Goal: Information Seeking & Learning: Learn about a topic

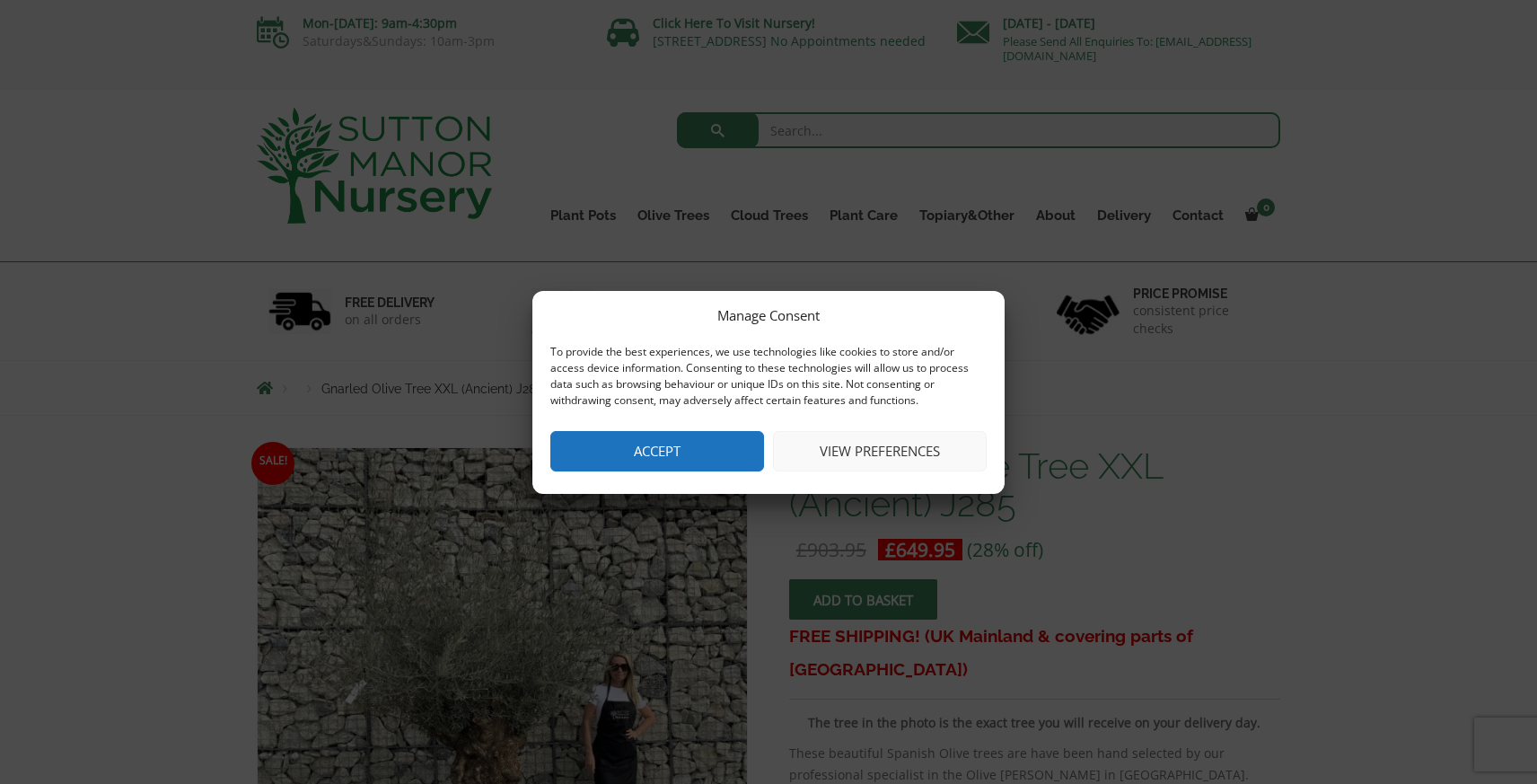
click at [666, 457] on button "Accept" at bounding box center [656, 451] width 214 height 40
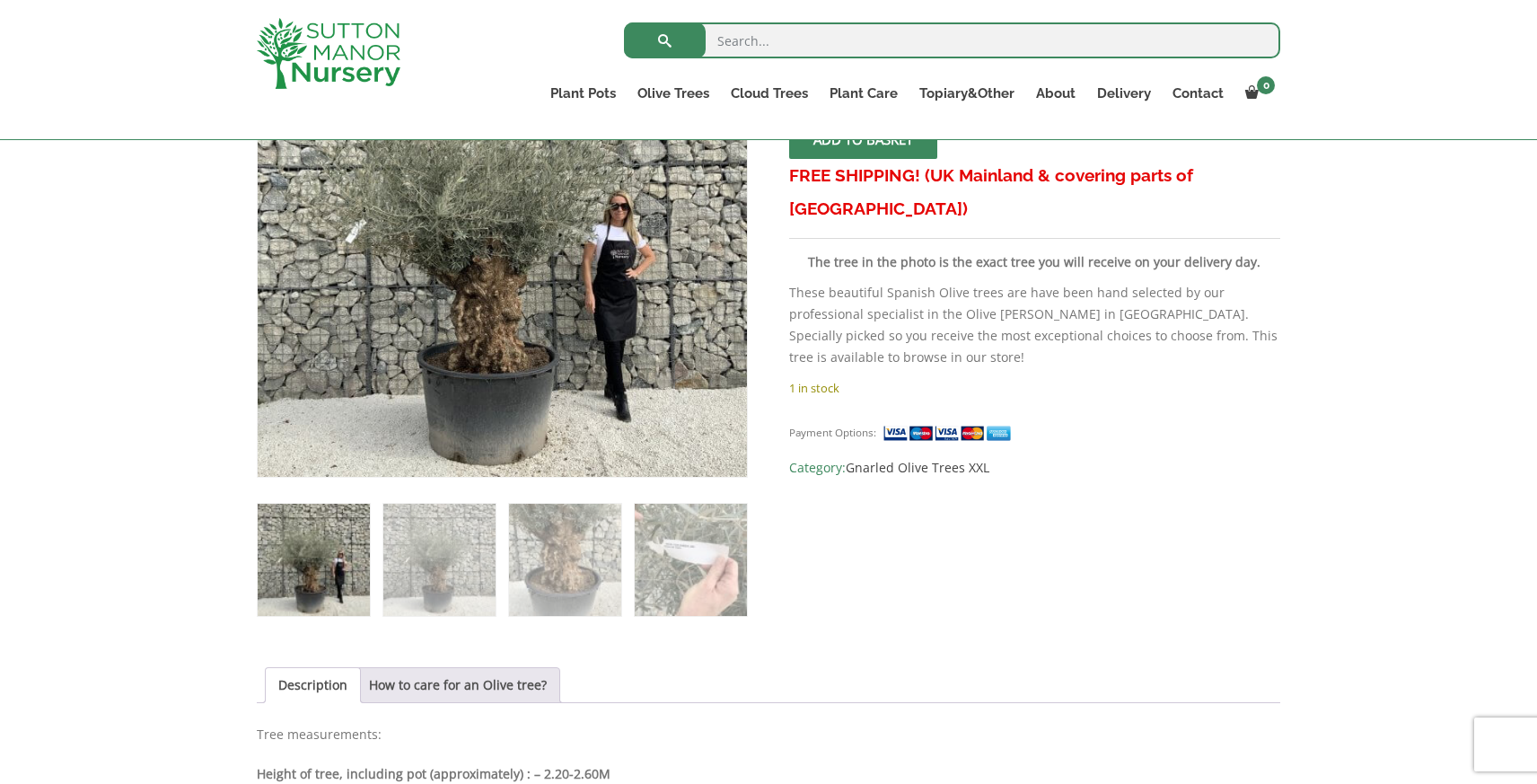
scroll to position [408, 0]
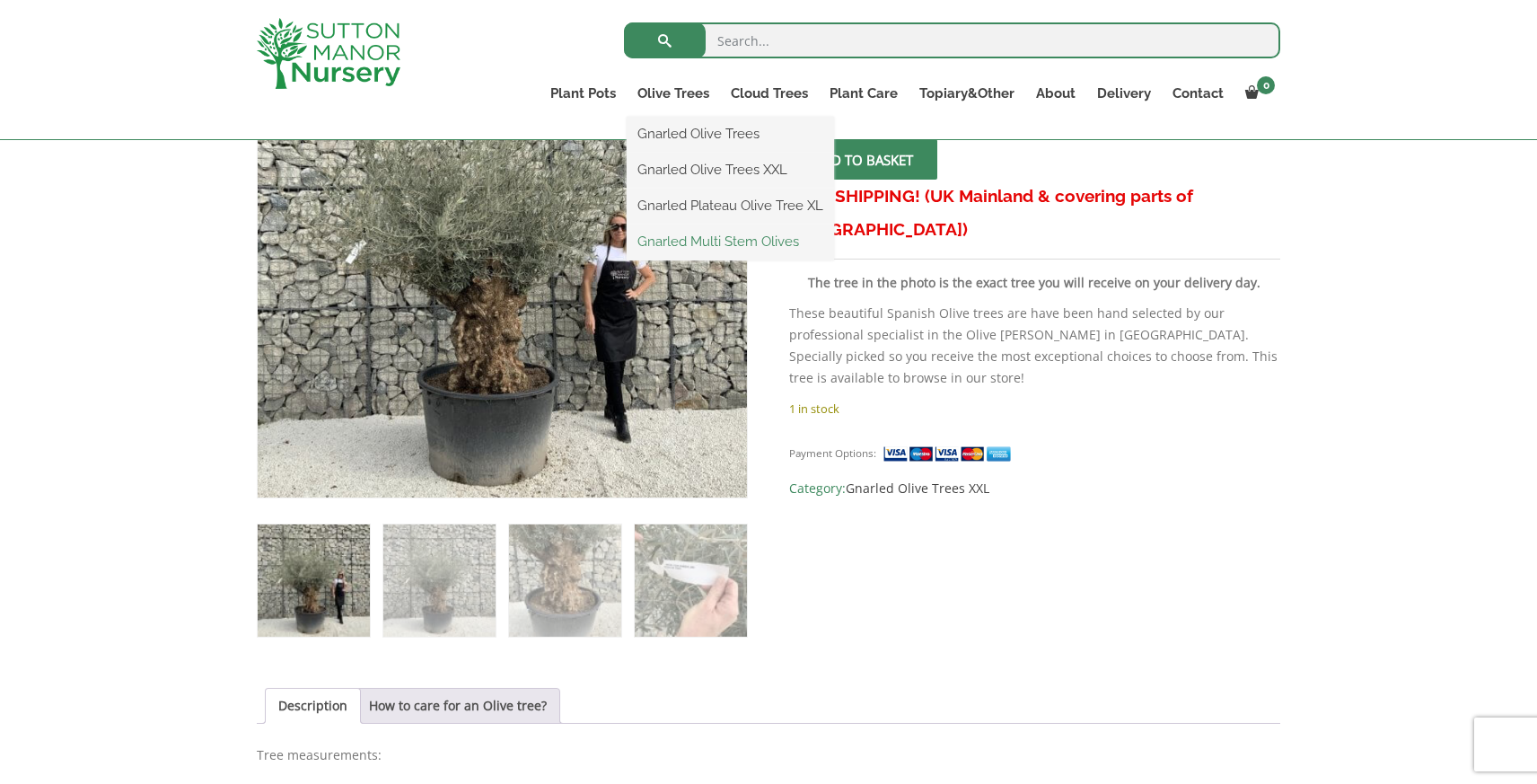
click at [660, 241] on link "Gnarled Multi Stem Olives" at bounding box center [731, 241] width 208 height 27
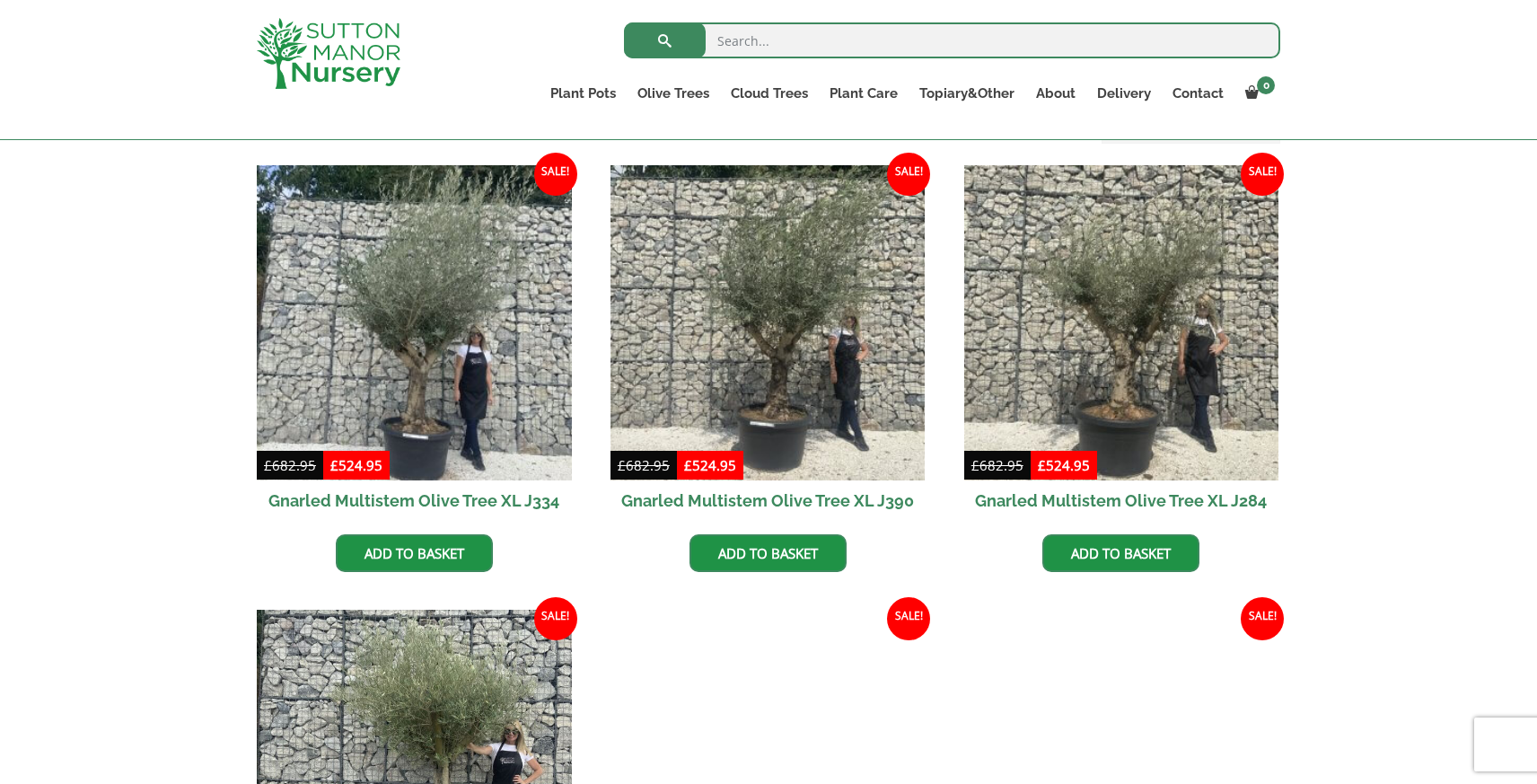
scroll to position [747, 0]
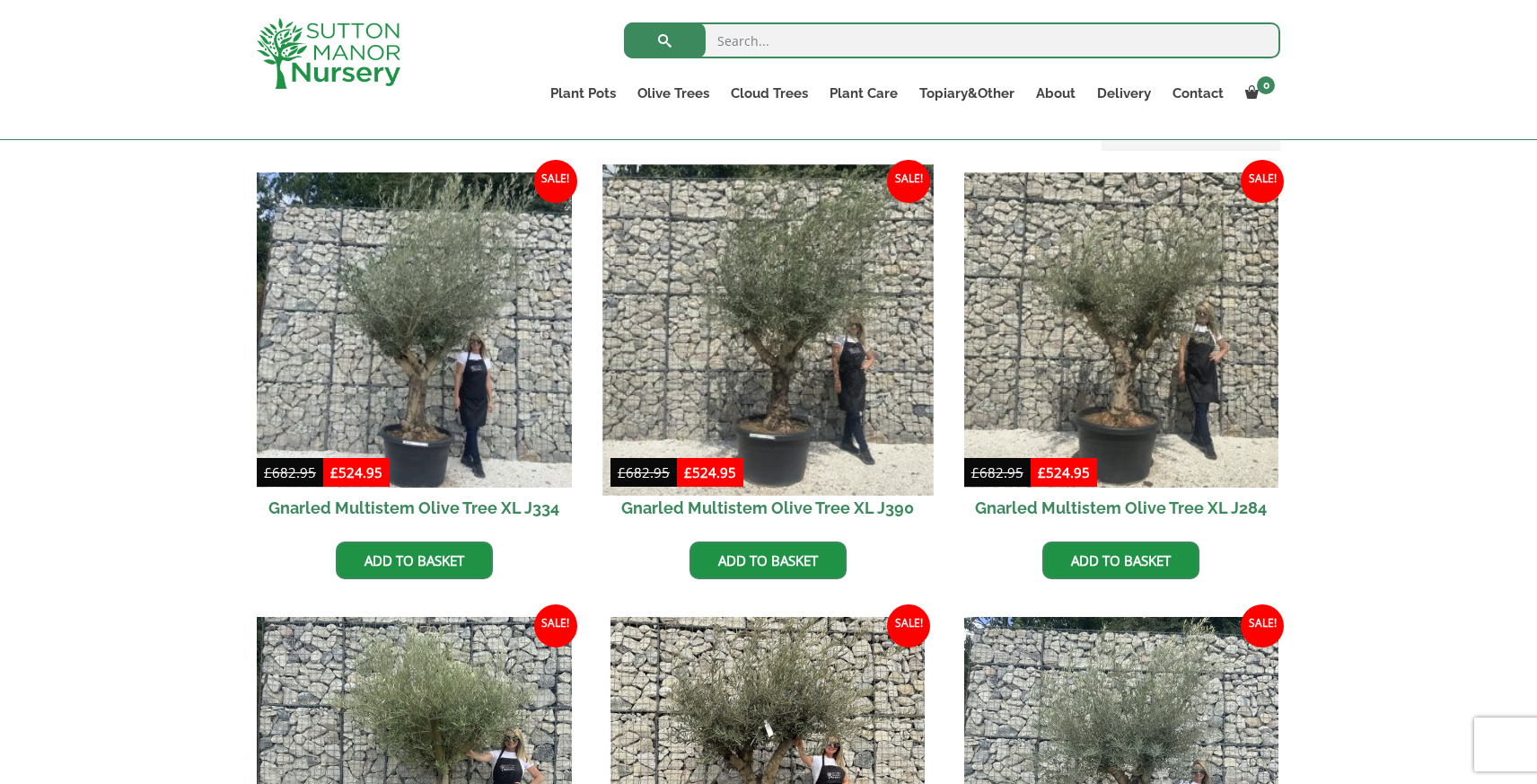
click at [812, 414] on img at bounding box center [768, 330] width 331 height 330
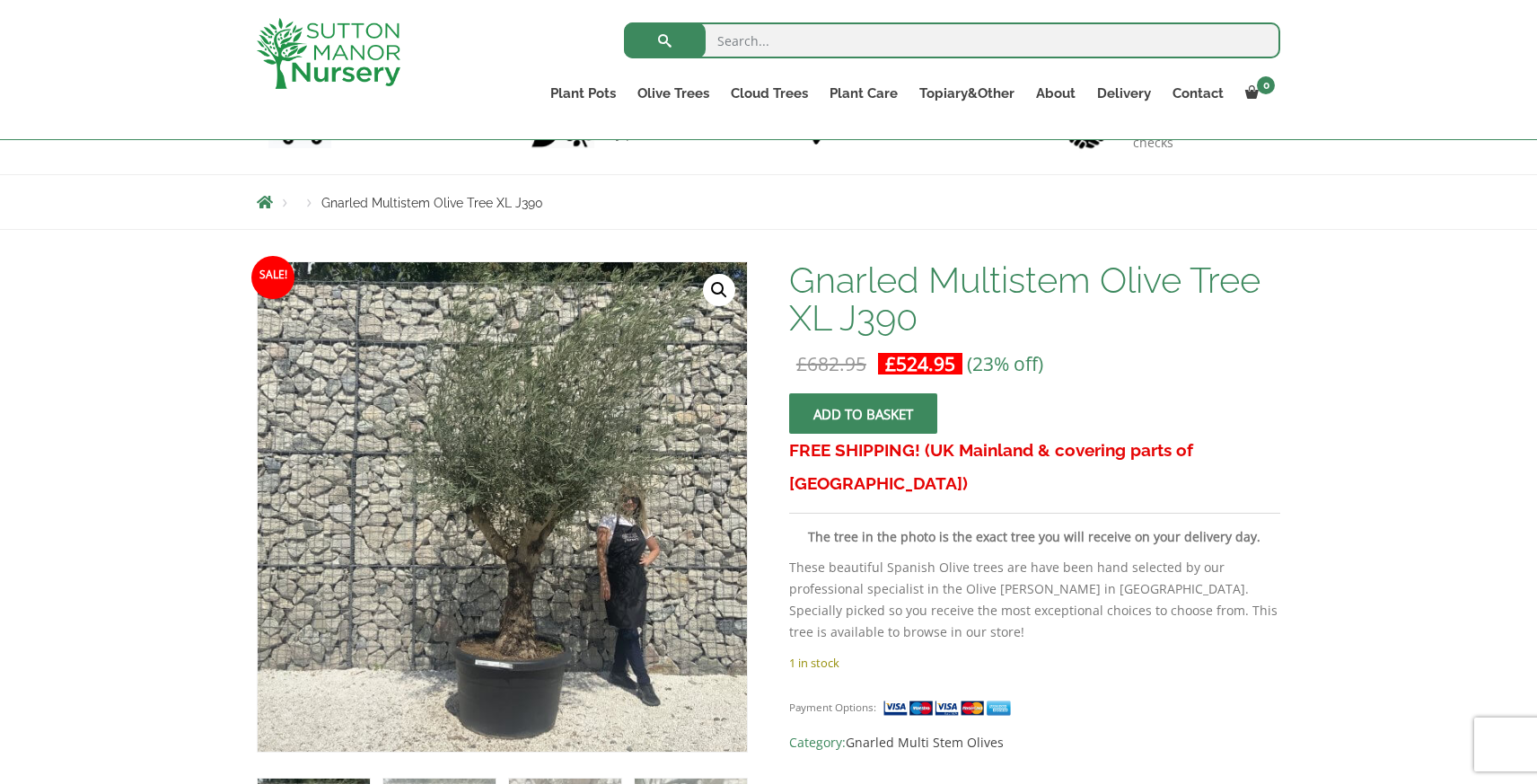
scroll to position [163, 0]
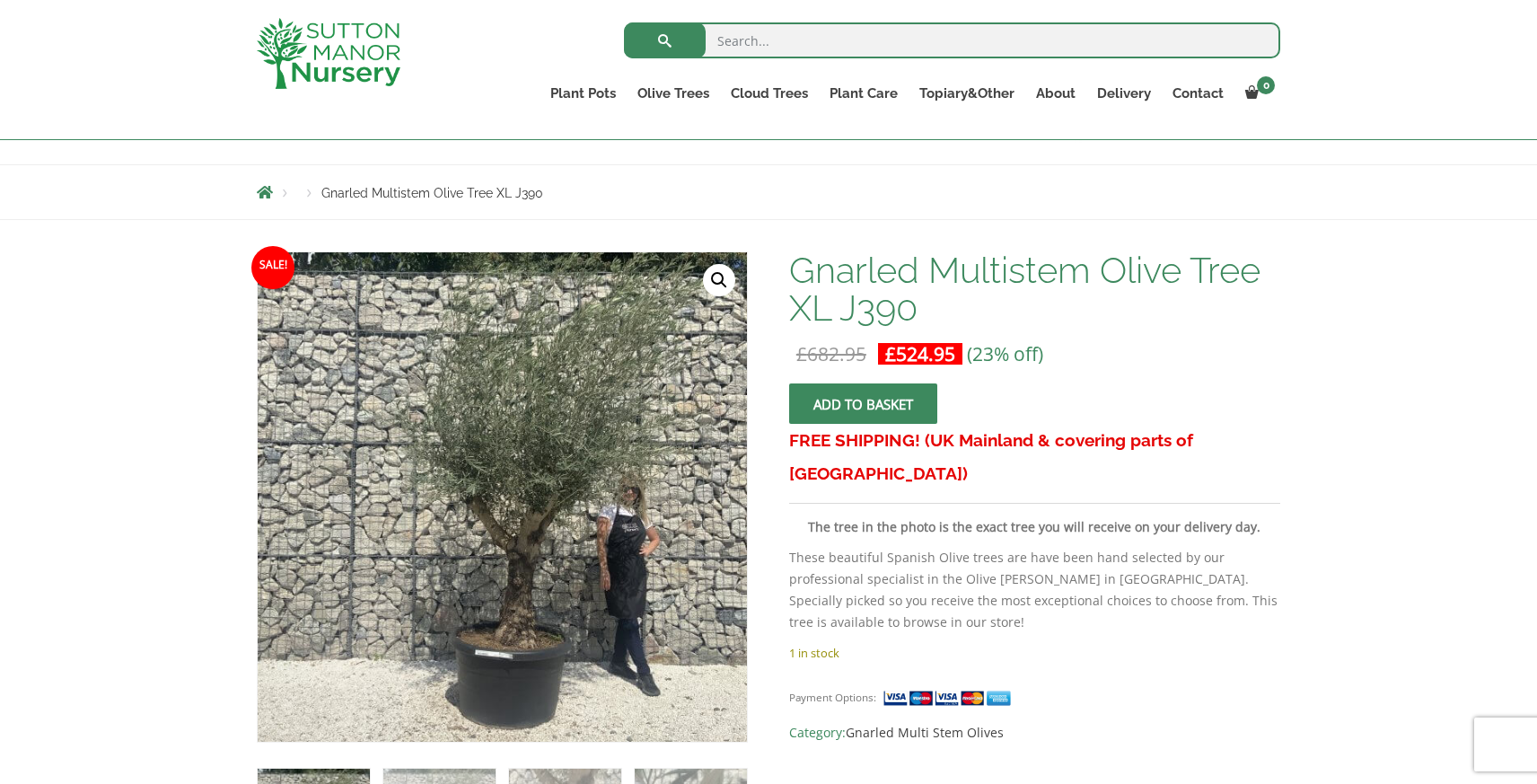
click at [800, 47] on input "search" at bounding box center [952, 39] width 656 height 36
type input "j368"
click at [624, 22] on button "submit" at bounding box center [665, 39] width 82 height 36
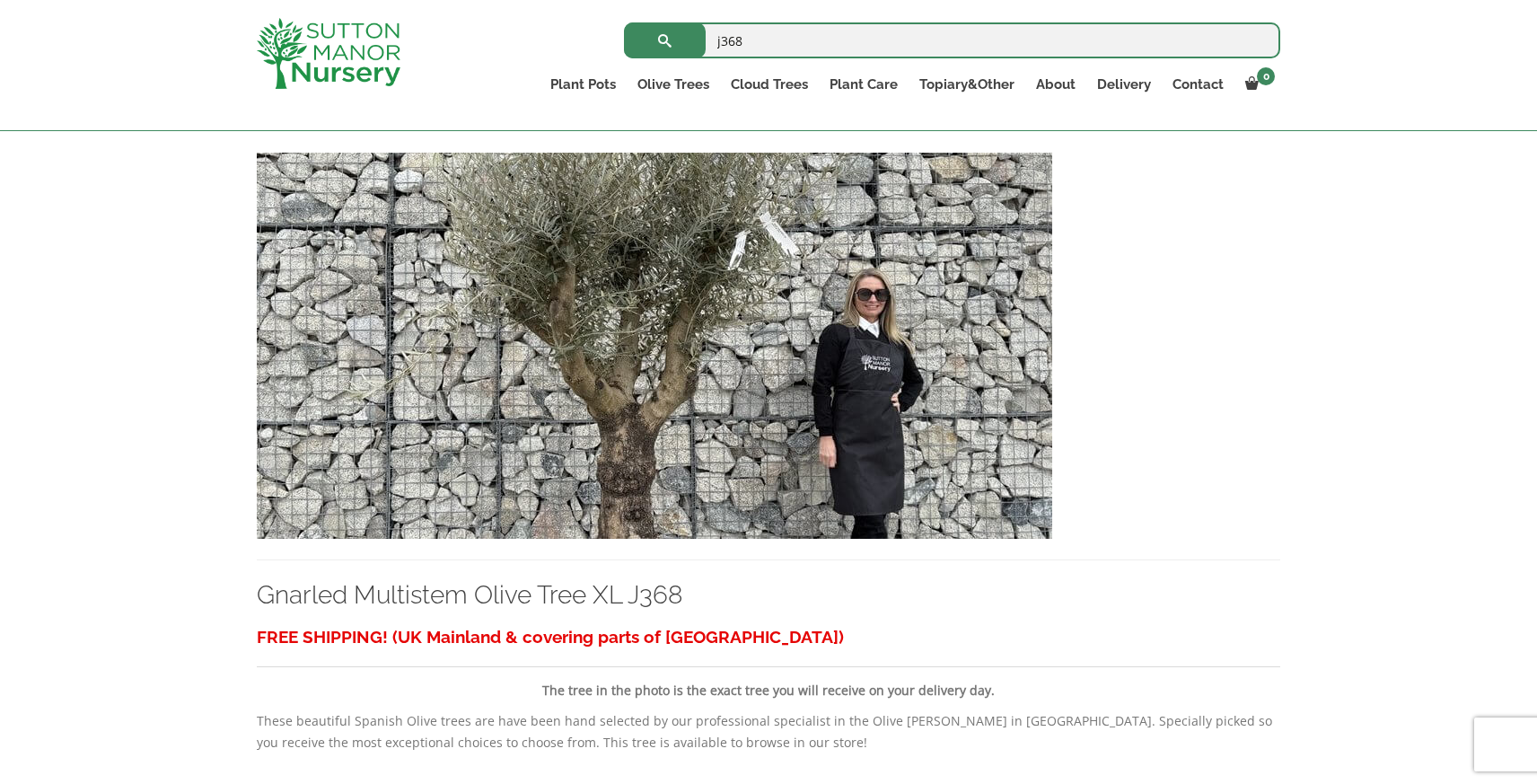
scroll to position [373, 0]
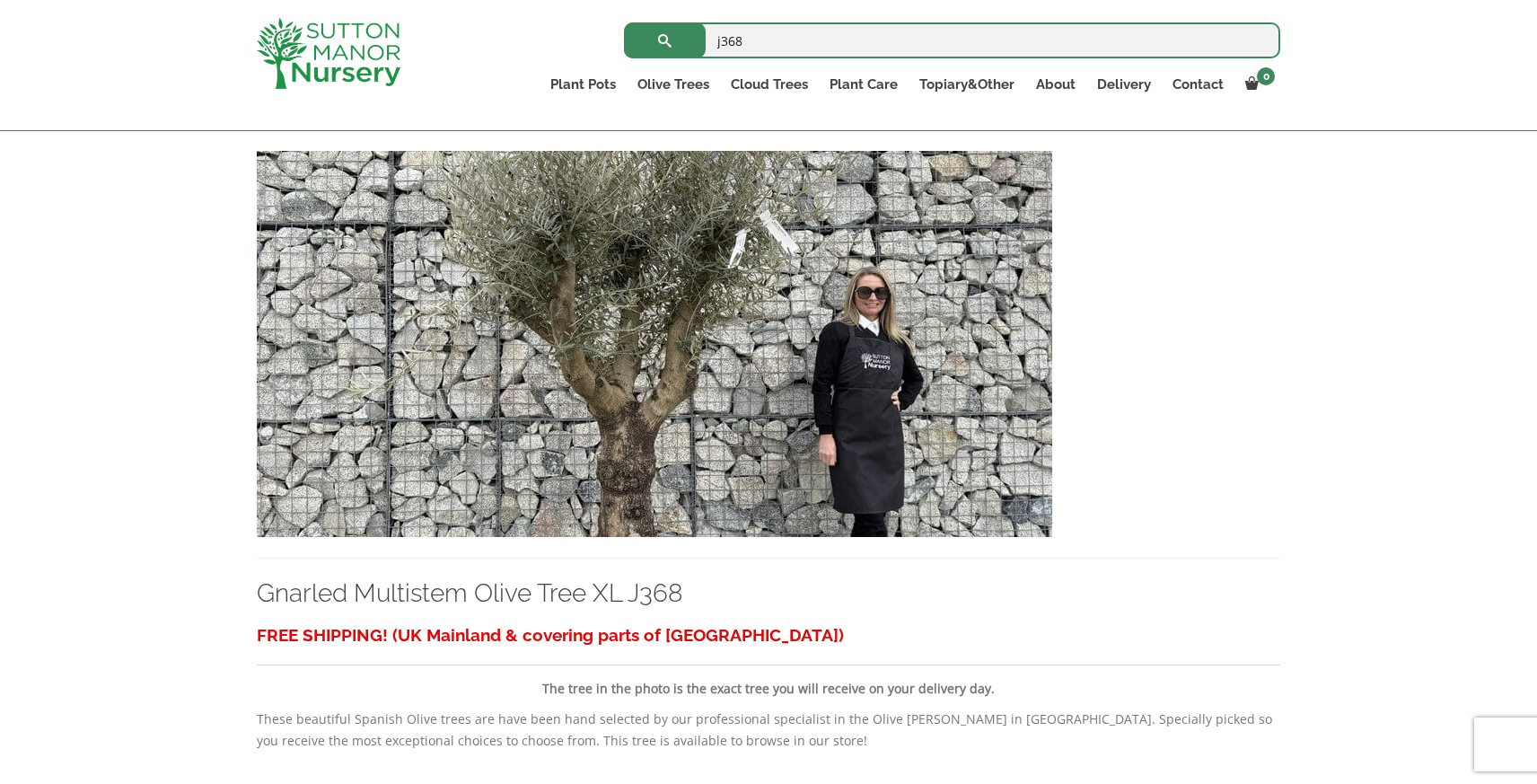
click at [784, 315] on img at bounding box center [655, 343] width 795 height 386
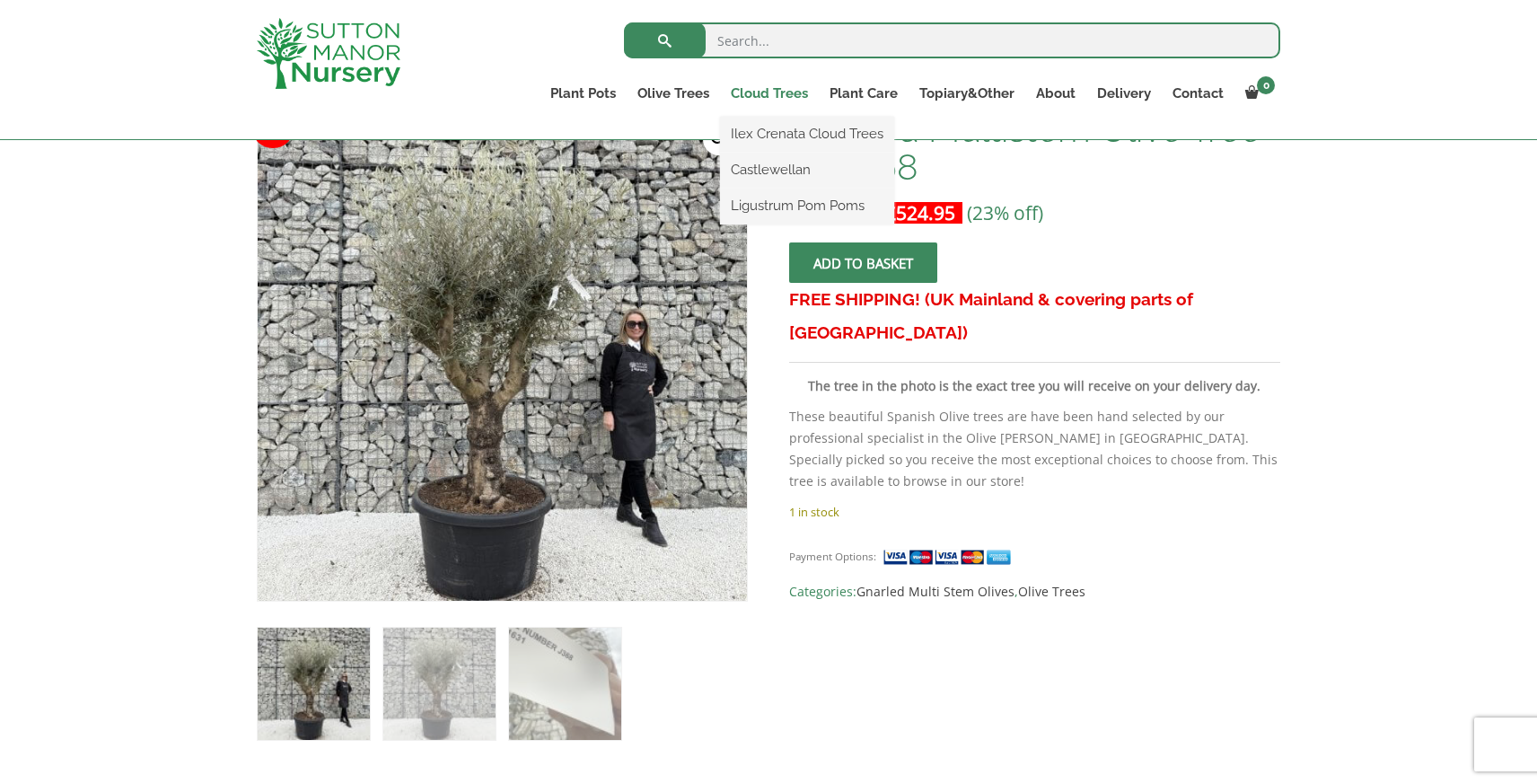
scroll to position [303, 0]
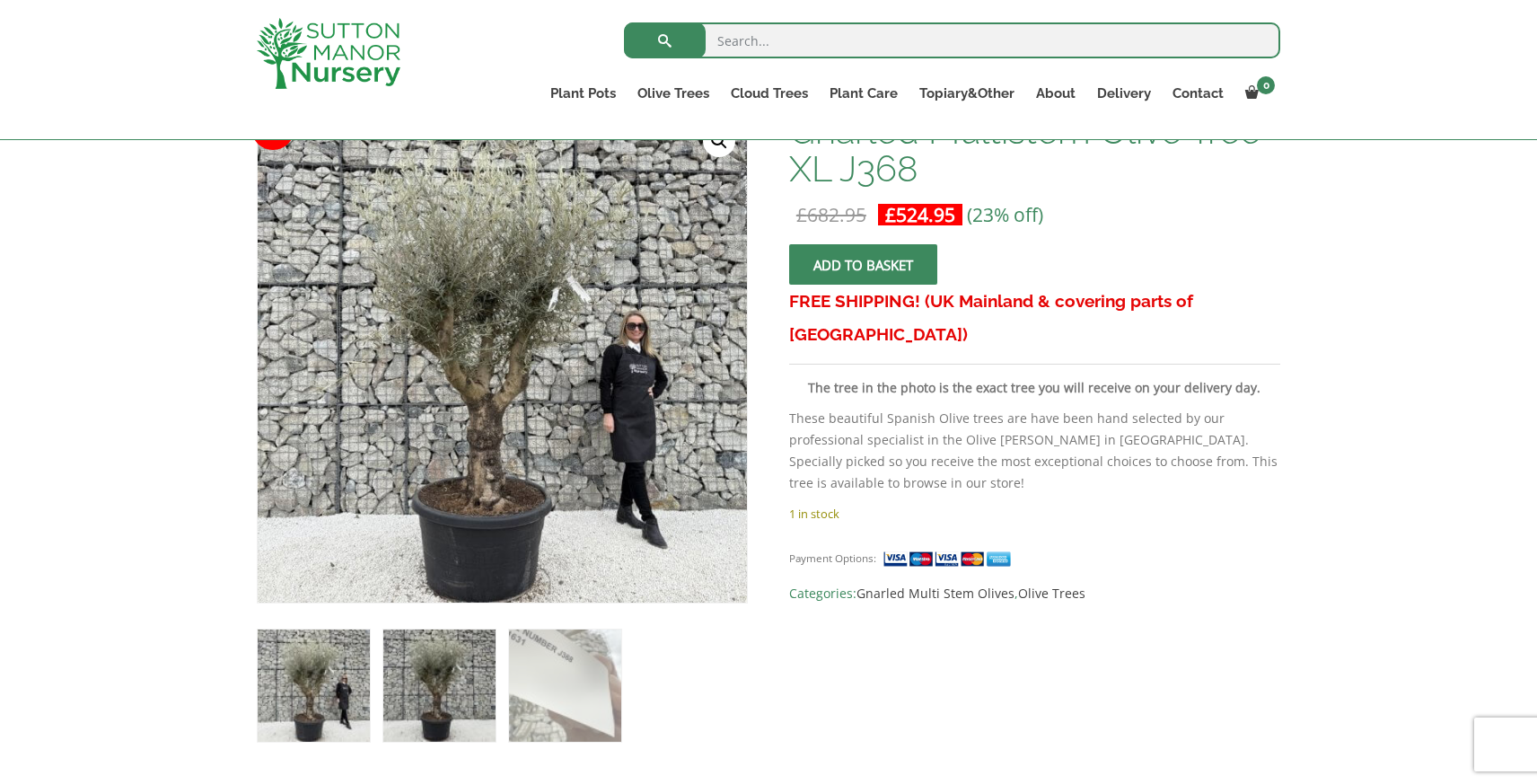
click at [448, 681] on img at bounding box center [440, 686] width 112 height 112
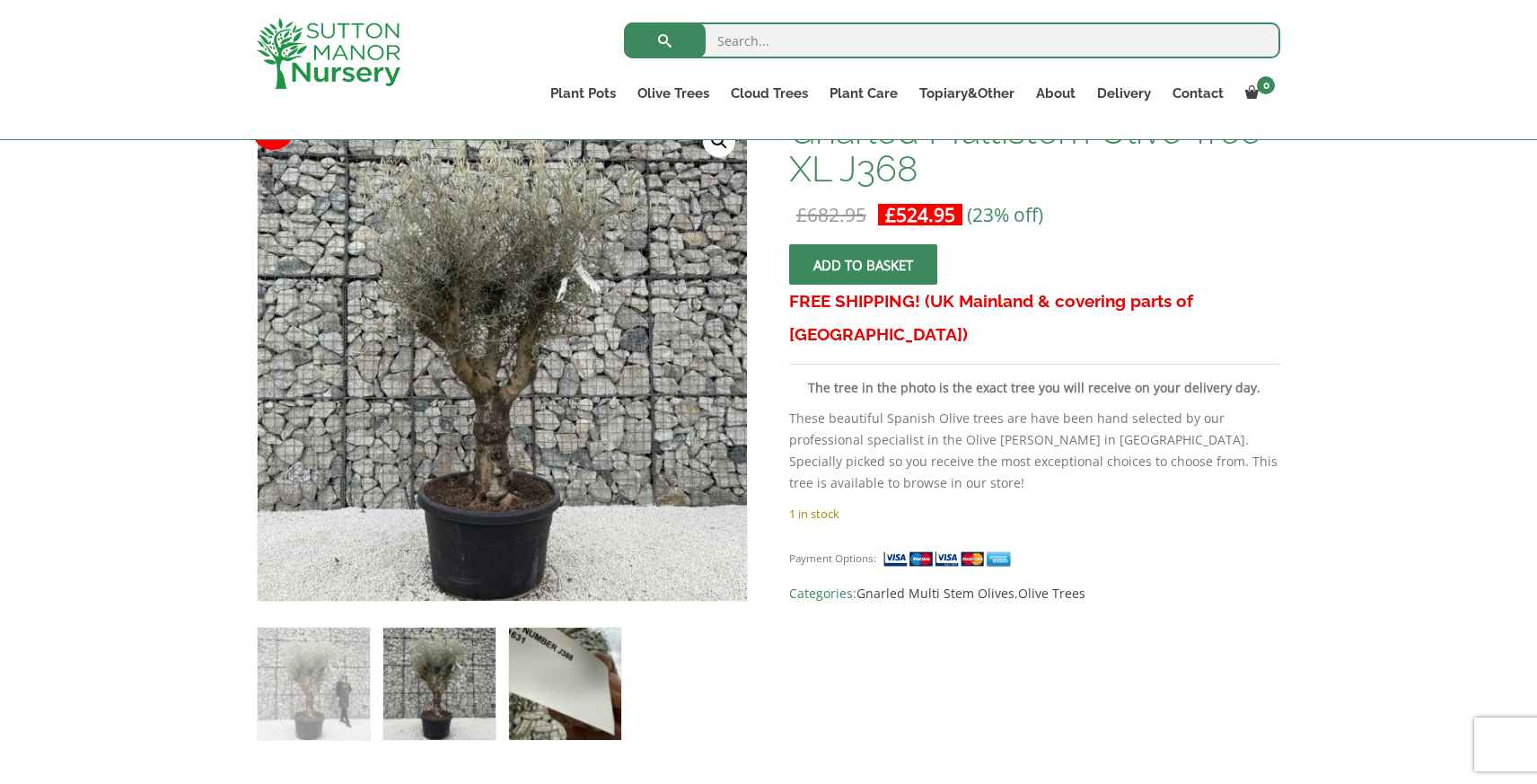
click at [544, 703] on img at bounding box center [565, 684] width 112 height 112
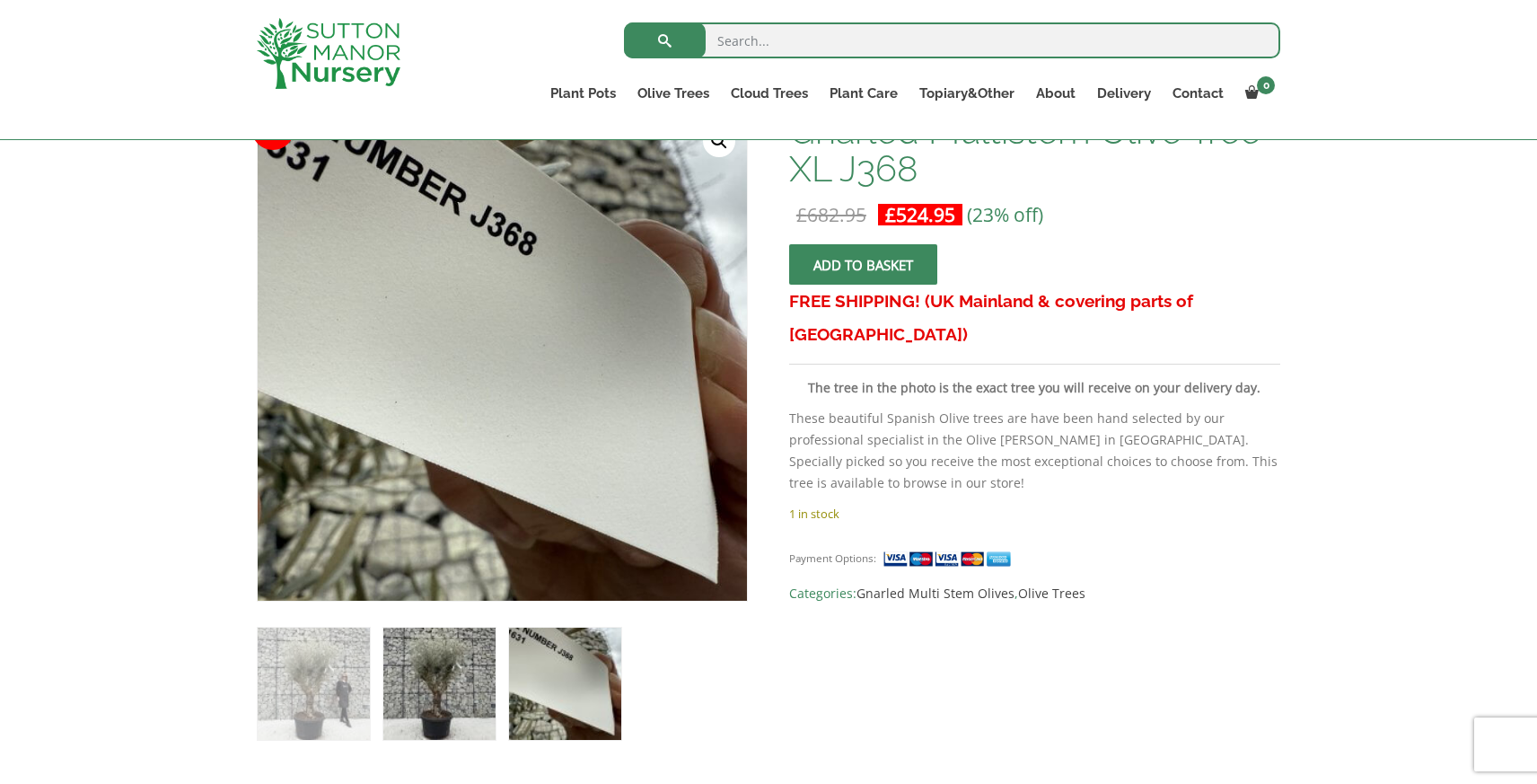
click at [440, 704] on img at bounding box center [440, 684] width 112 height 112
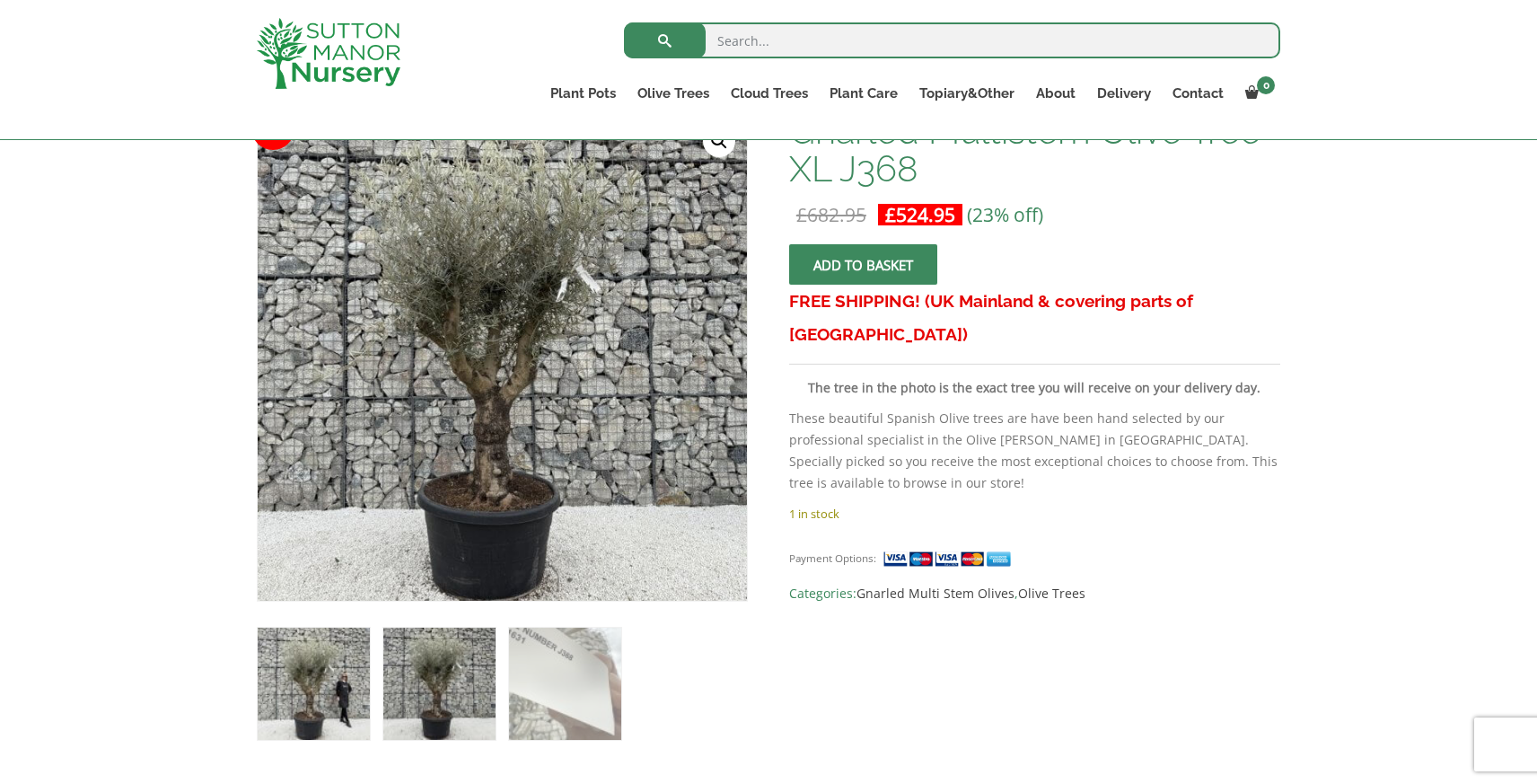
click at [311, 717] on img at bounding box center [314, 684] width 112 height 112
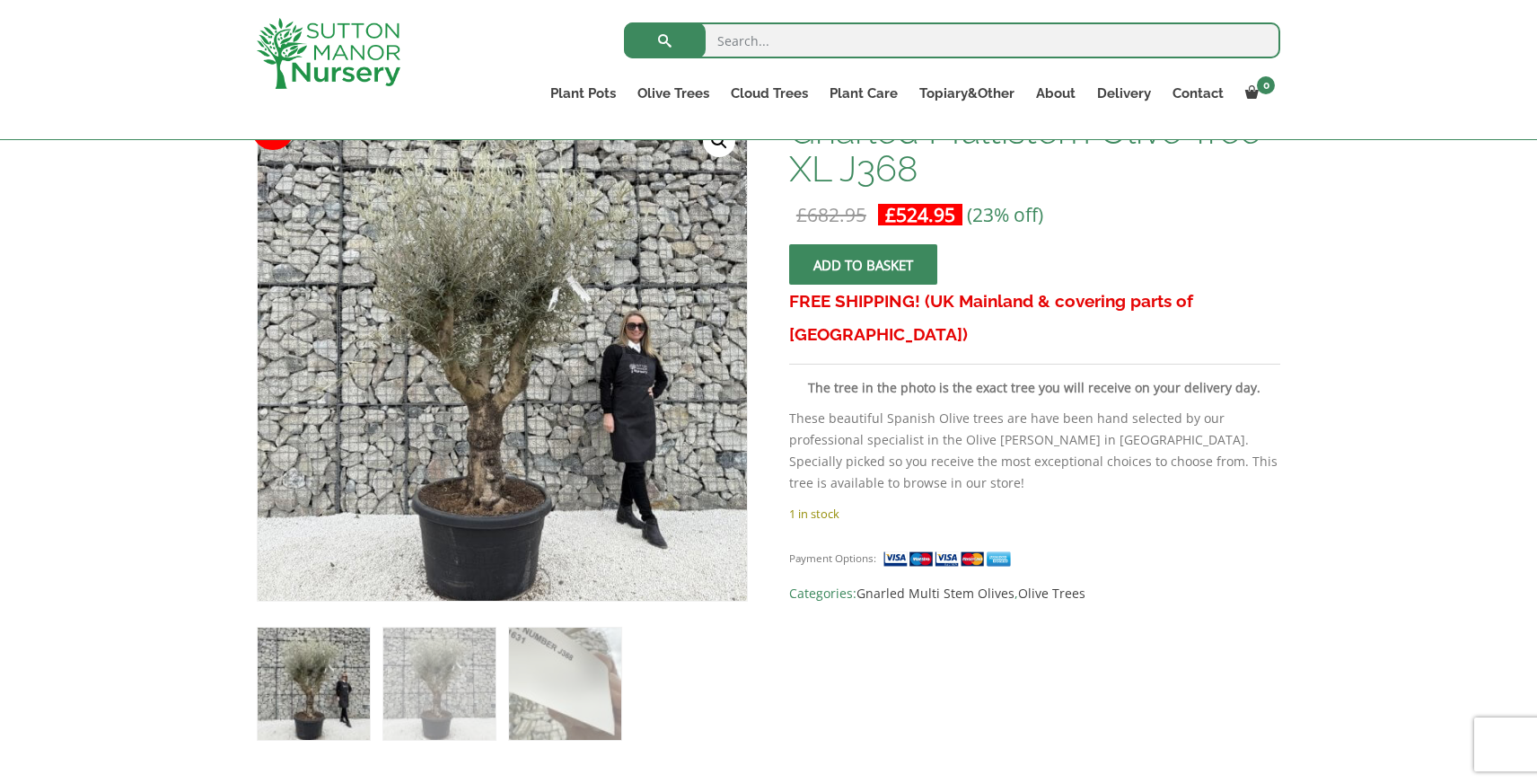
click at [731, 38] on input "search" at bounding box center [952, 39] width 656 height 36
type input "j310"
click at [624, 22] on button "submit" at bounding box center [665, 39] width 82 height 36
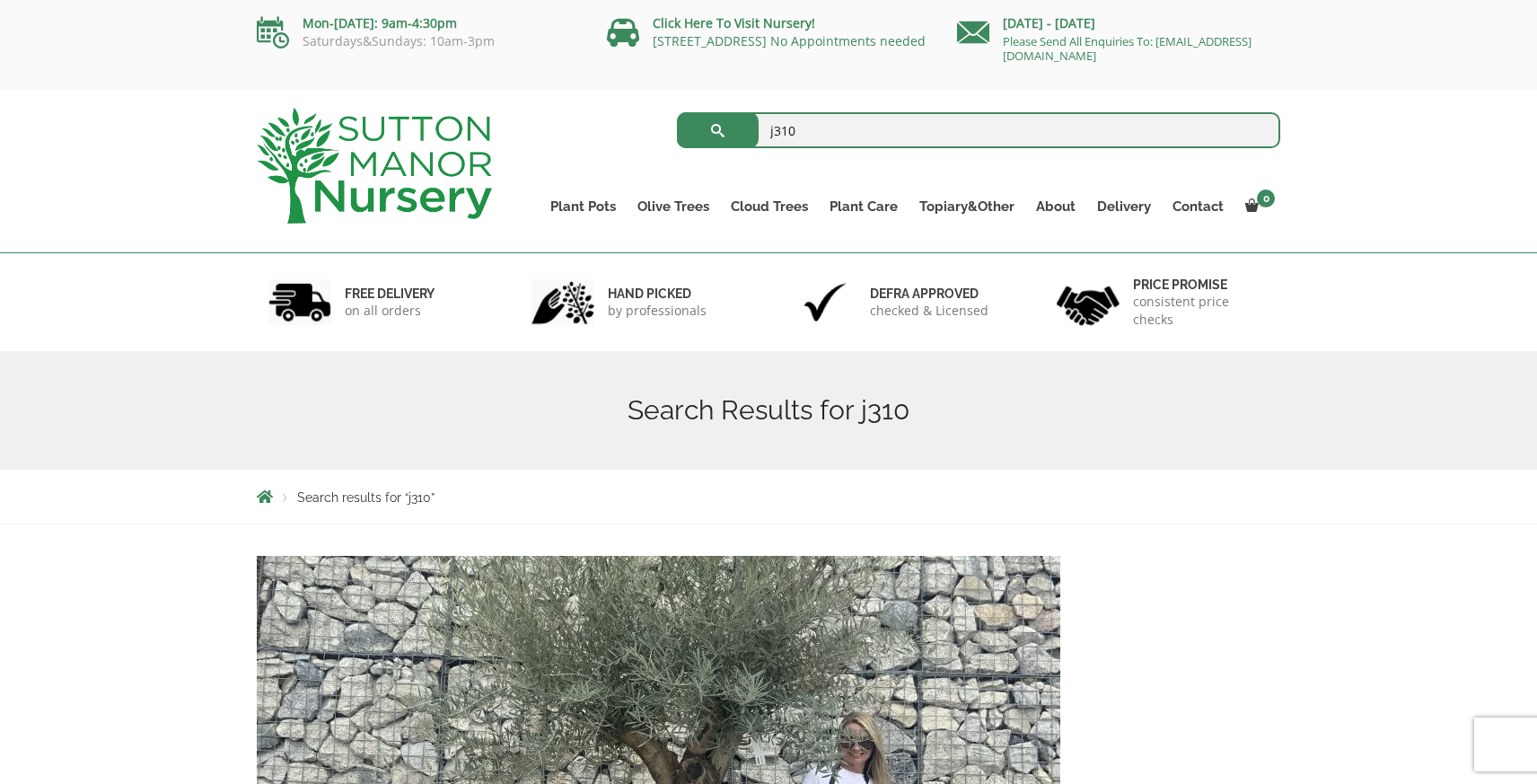
click at [732, 653] on img at bounding box center [658, 748] width 803 height 386
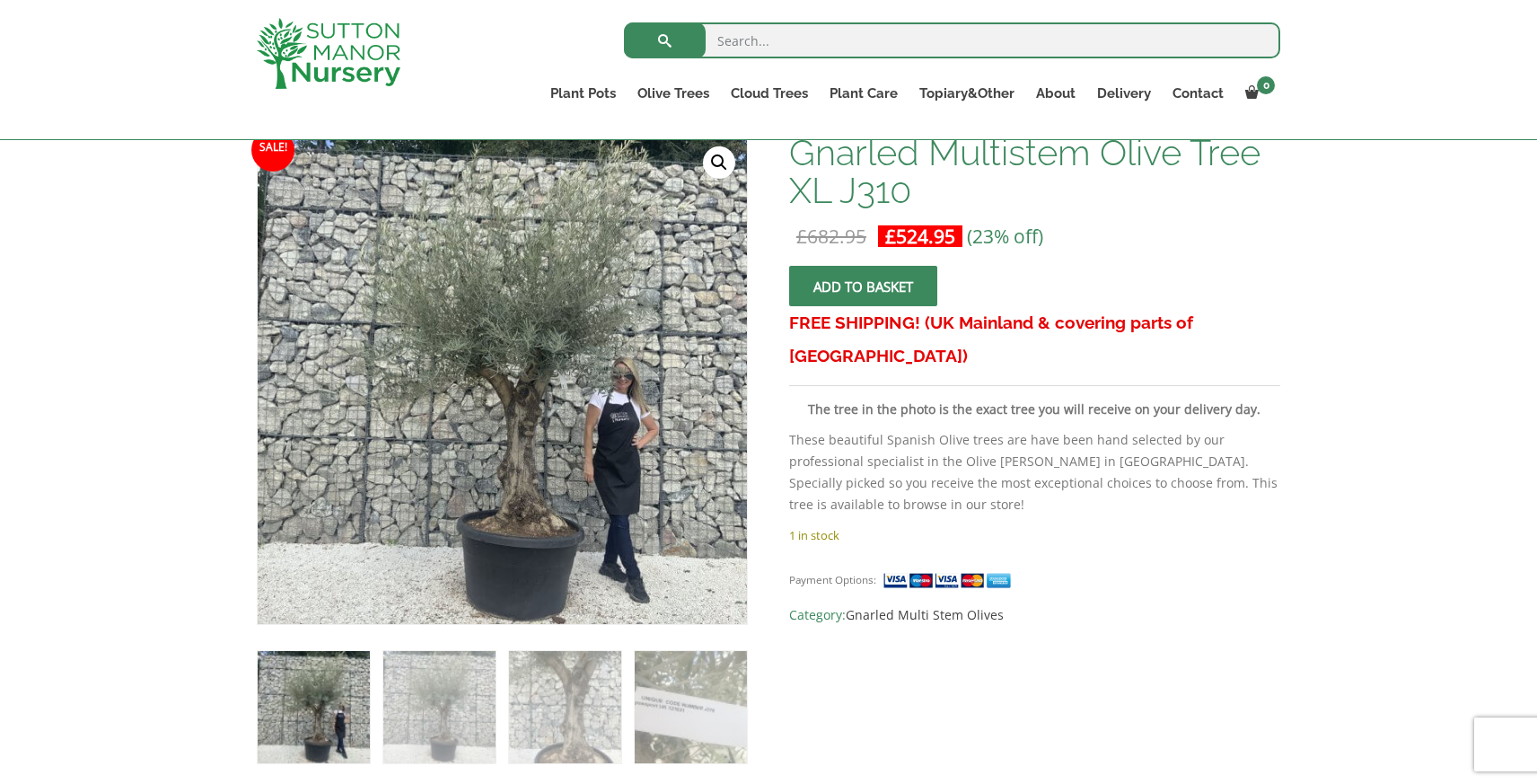
scroll to position [283, 0]
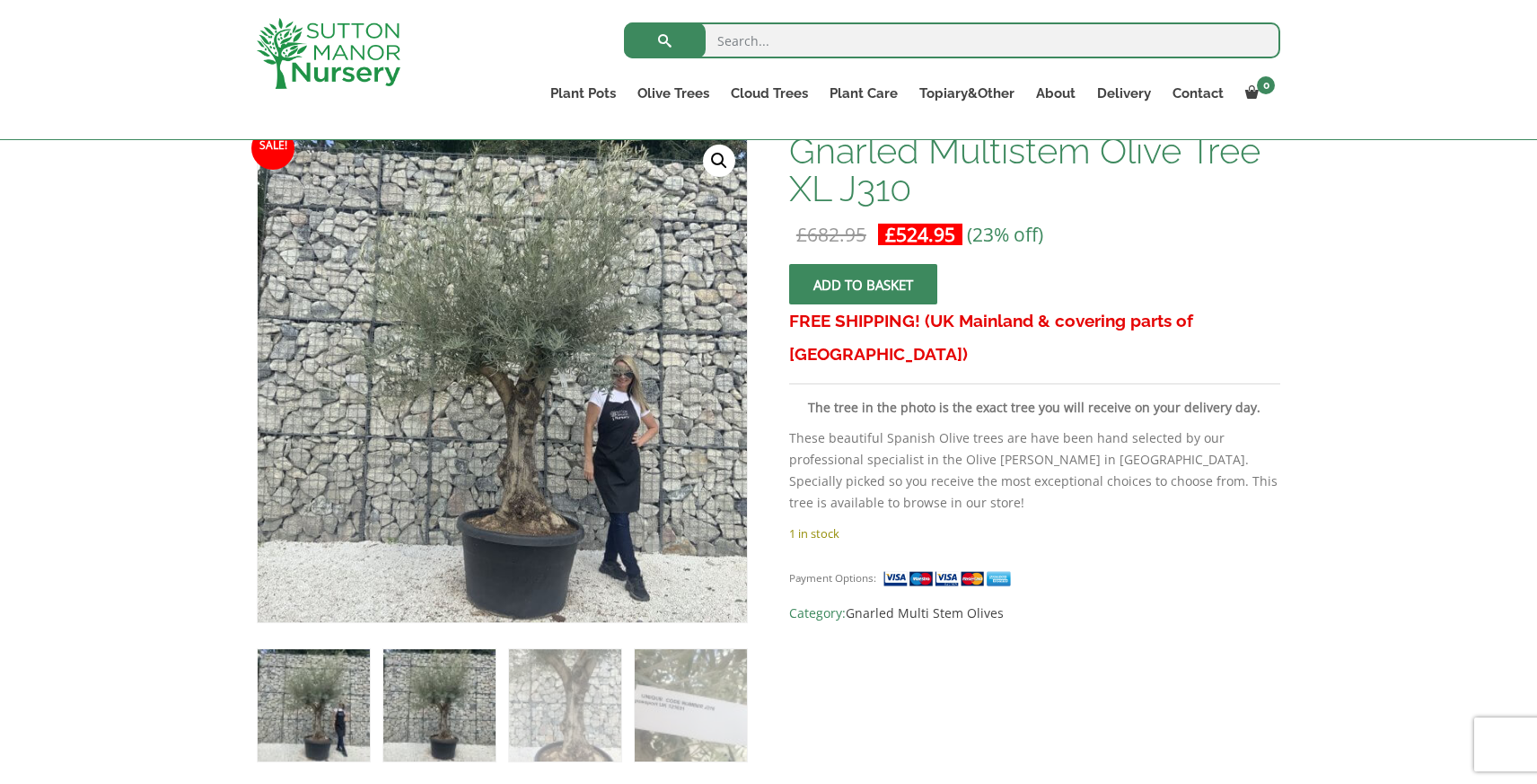
click at [438, 707] on img at bounding box center [440, 705] width 112 height 112
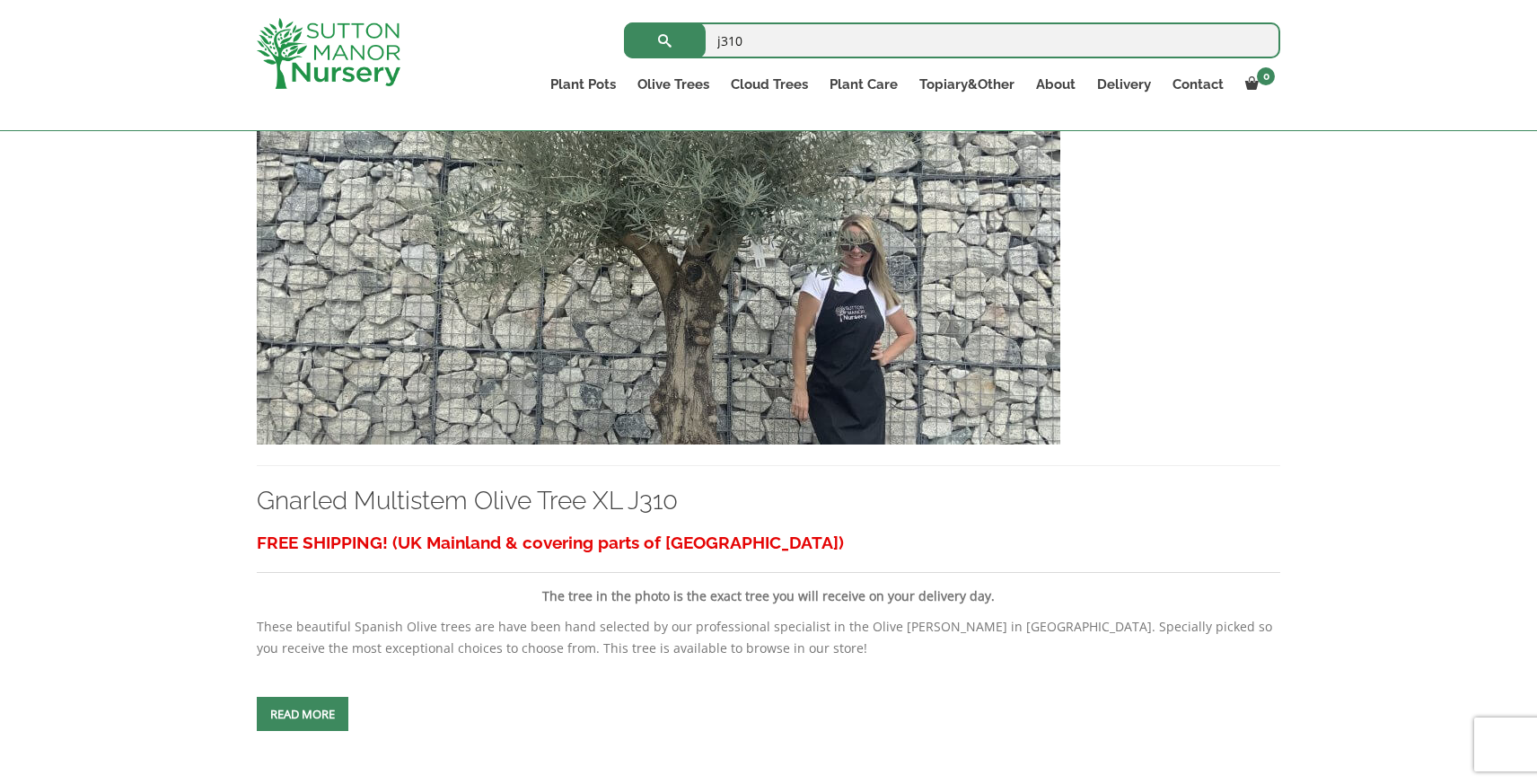
scroll to position [458, 0]
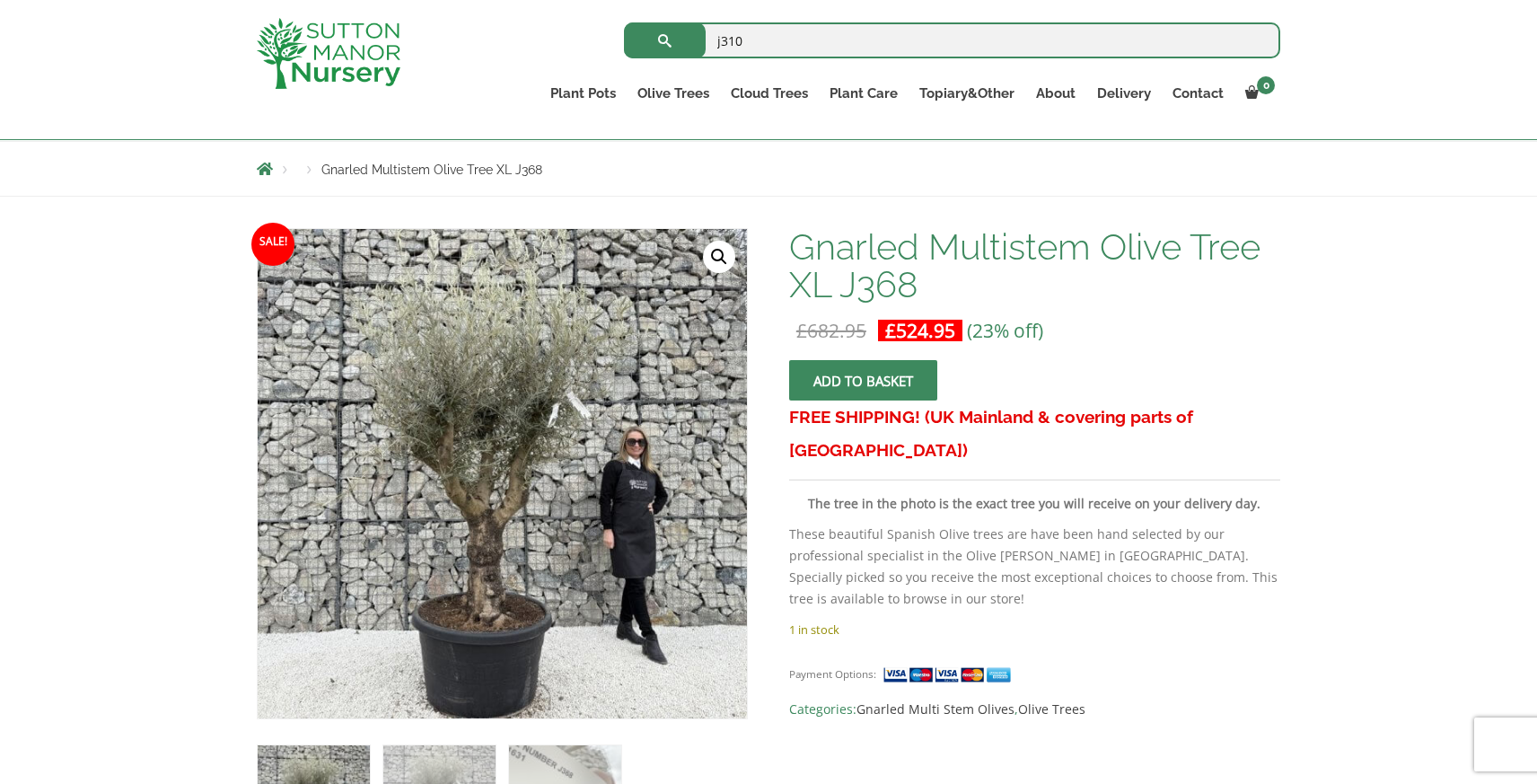
scroll to position [187, 0]
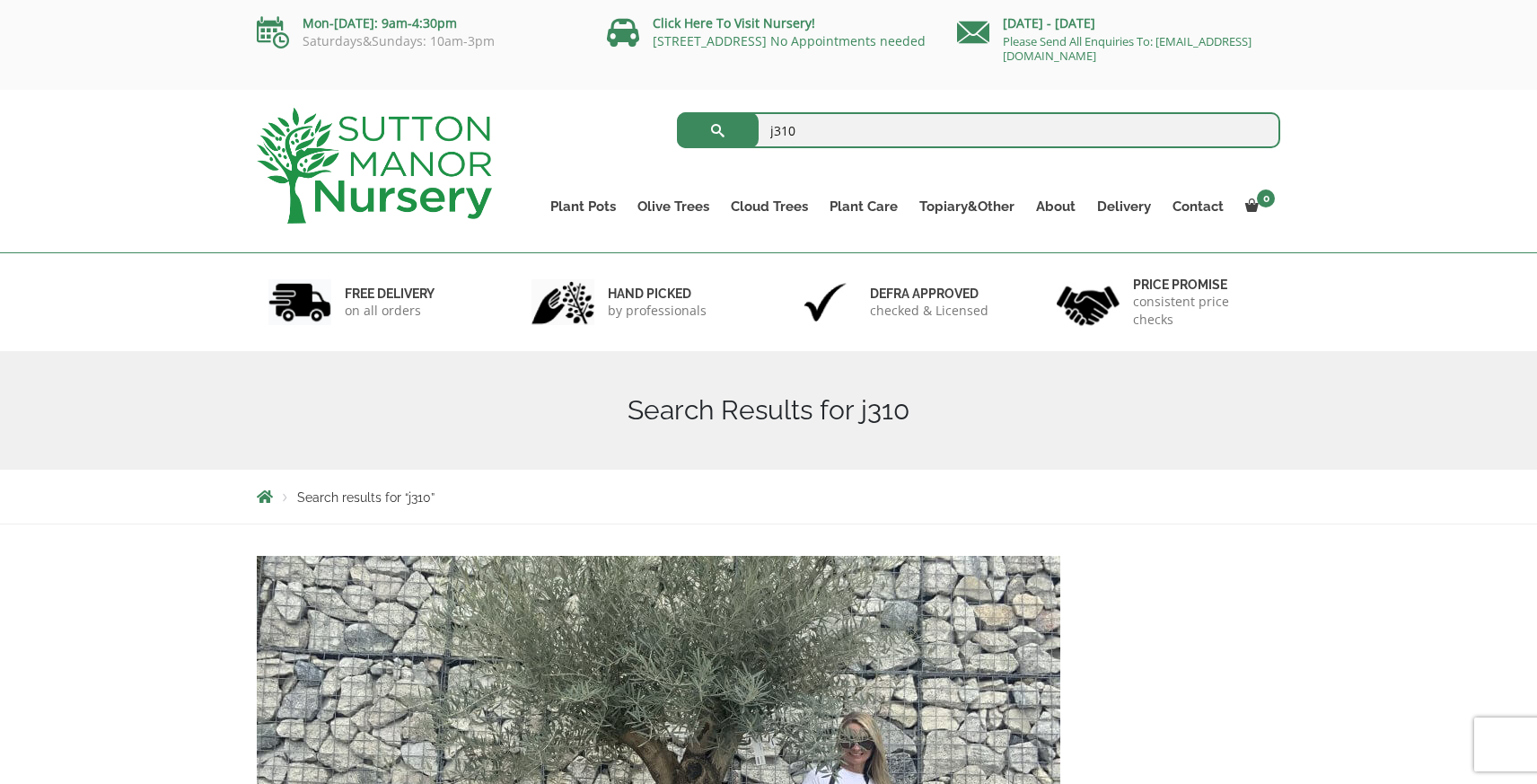
click at [723, 668] on img at bounding box center [658, 748] width 803 height 386
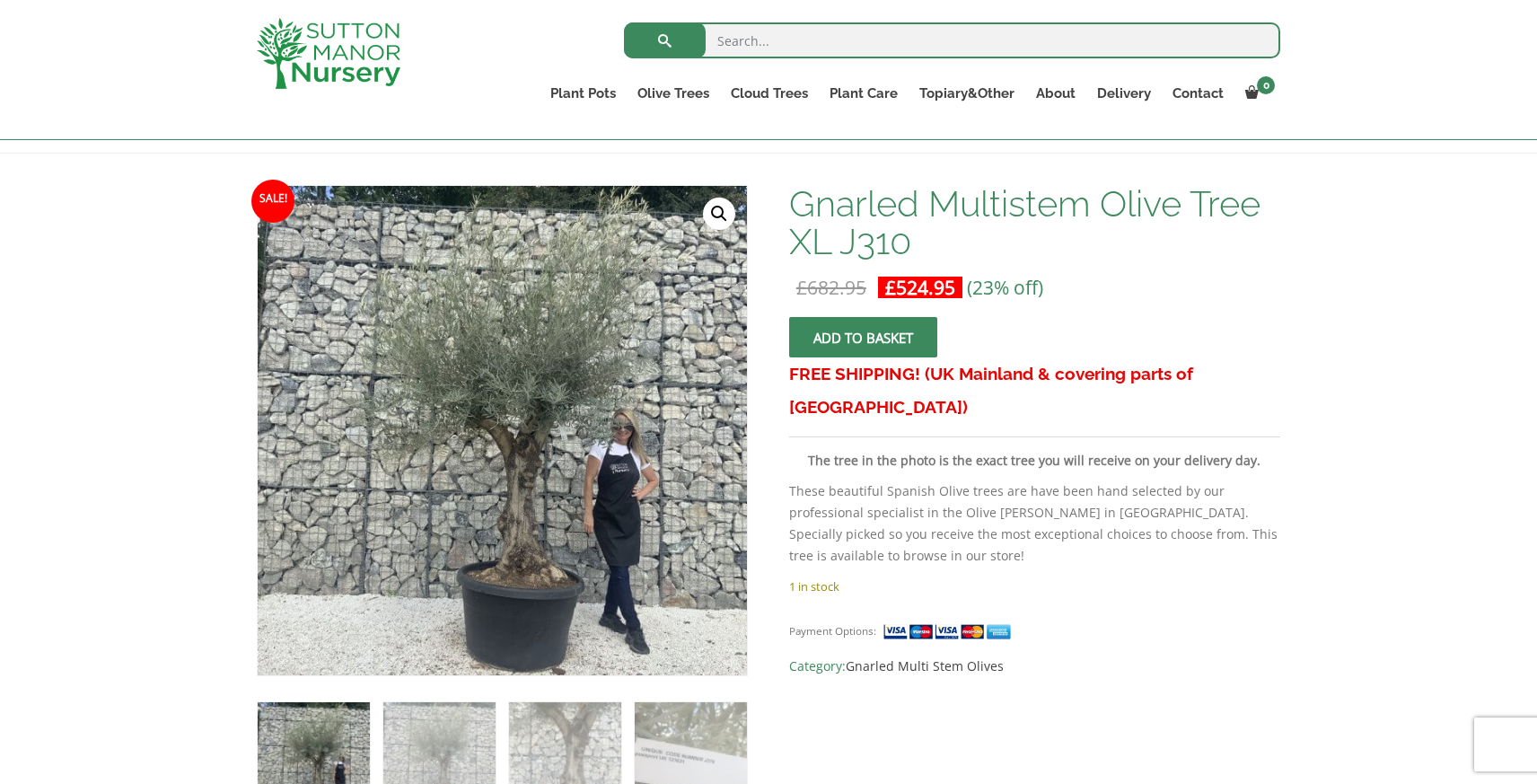
scroll to position [235, 0]
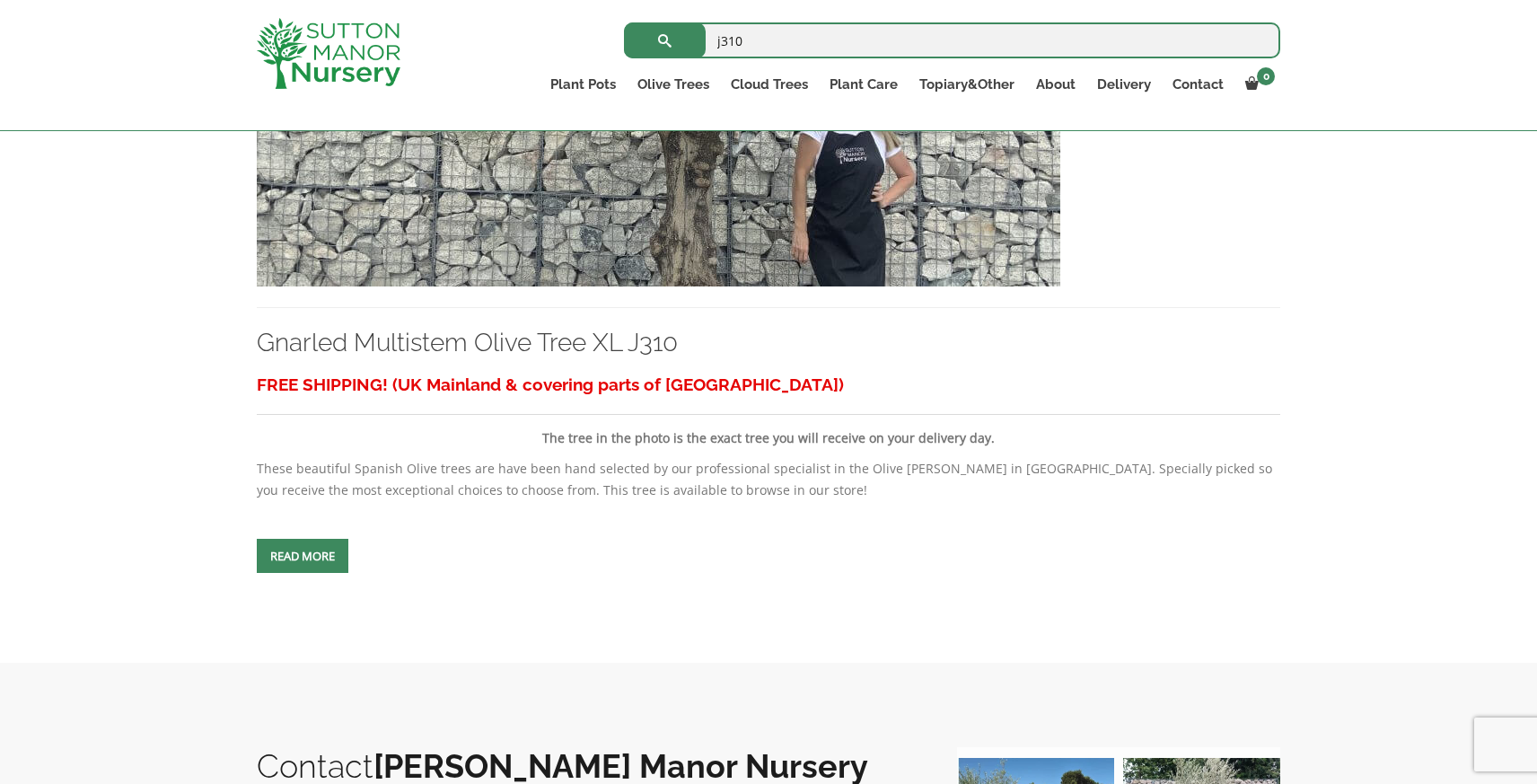
scroll to position [625, 0]
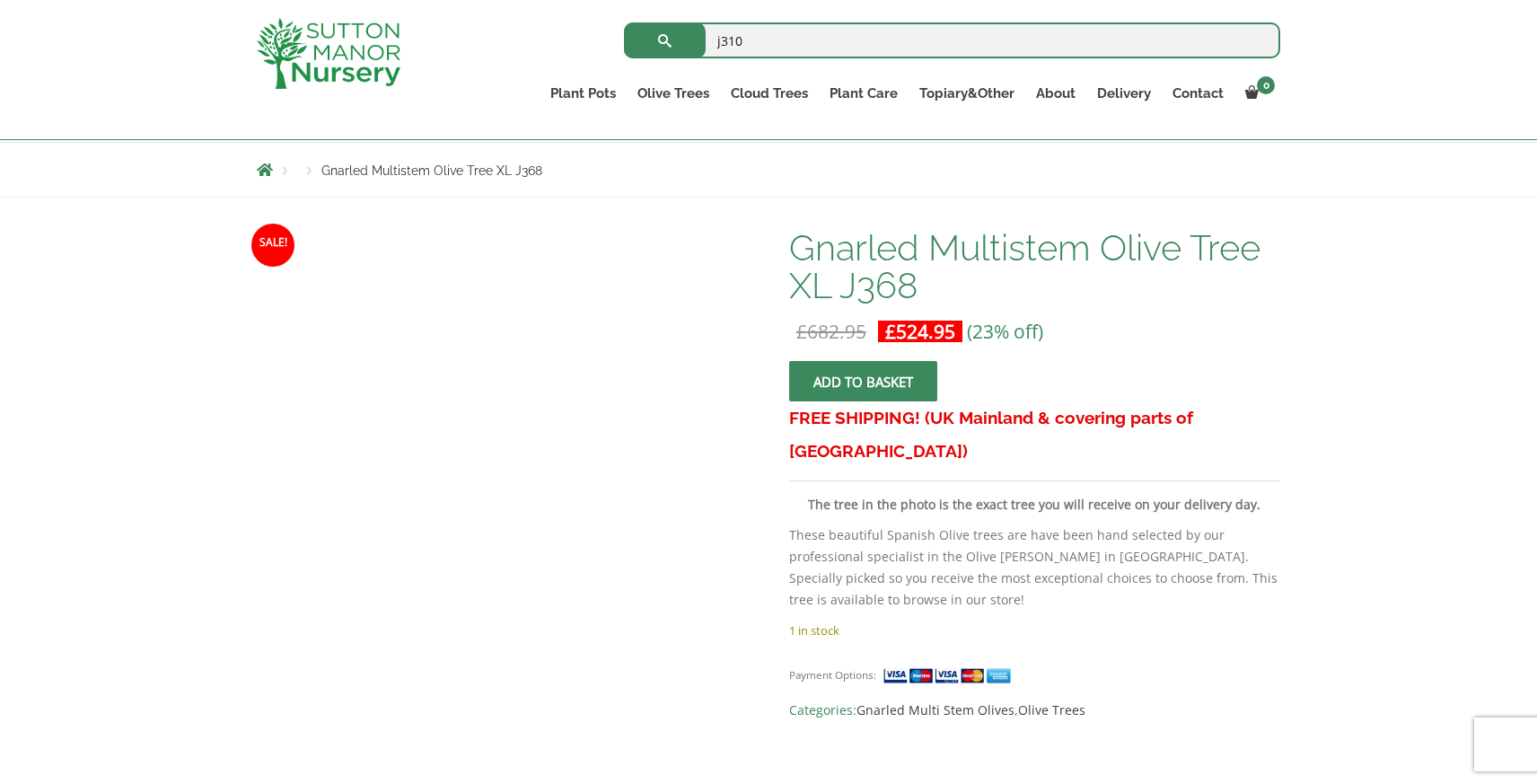
scroll to position [187, 0]
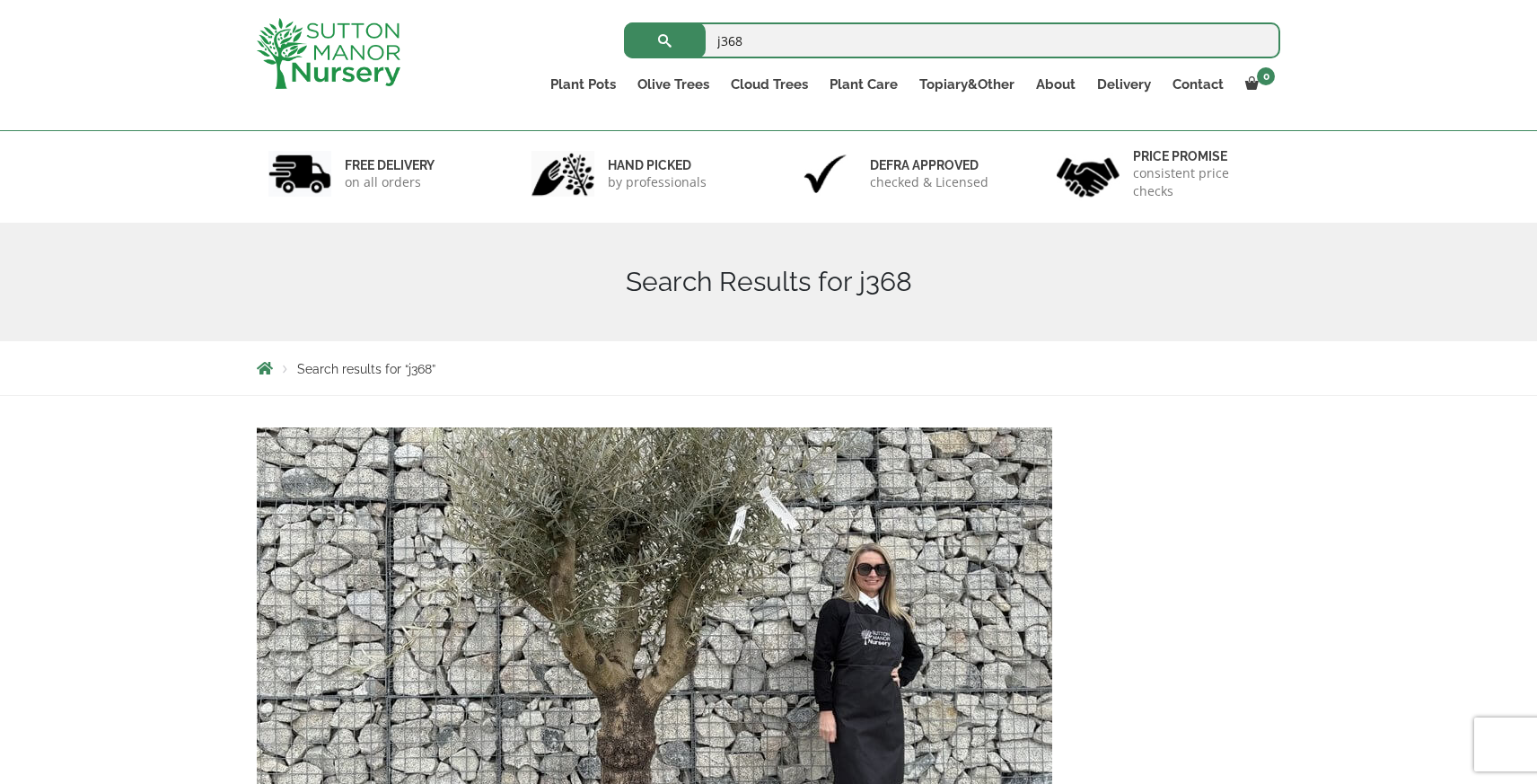
scroll to position [101, 0]
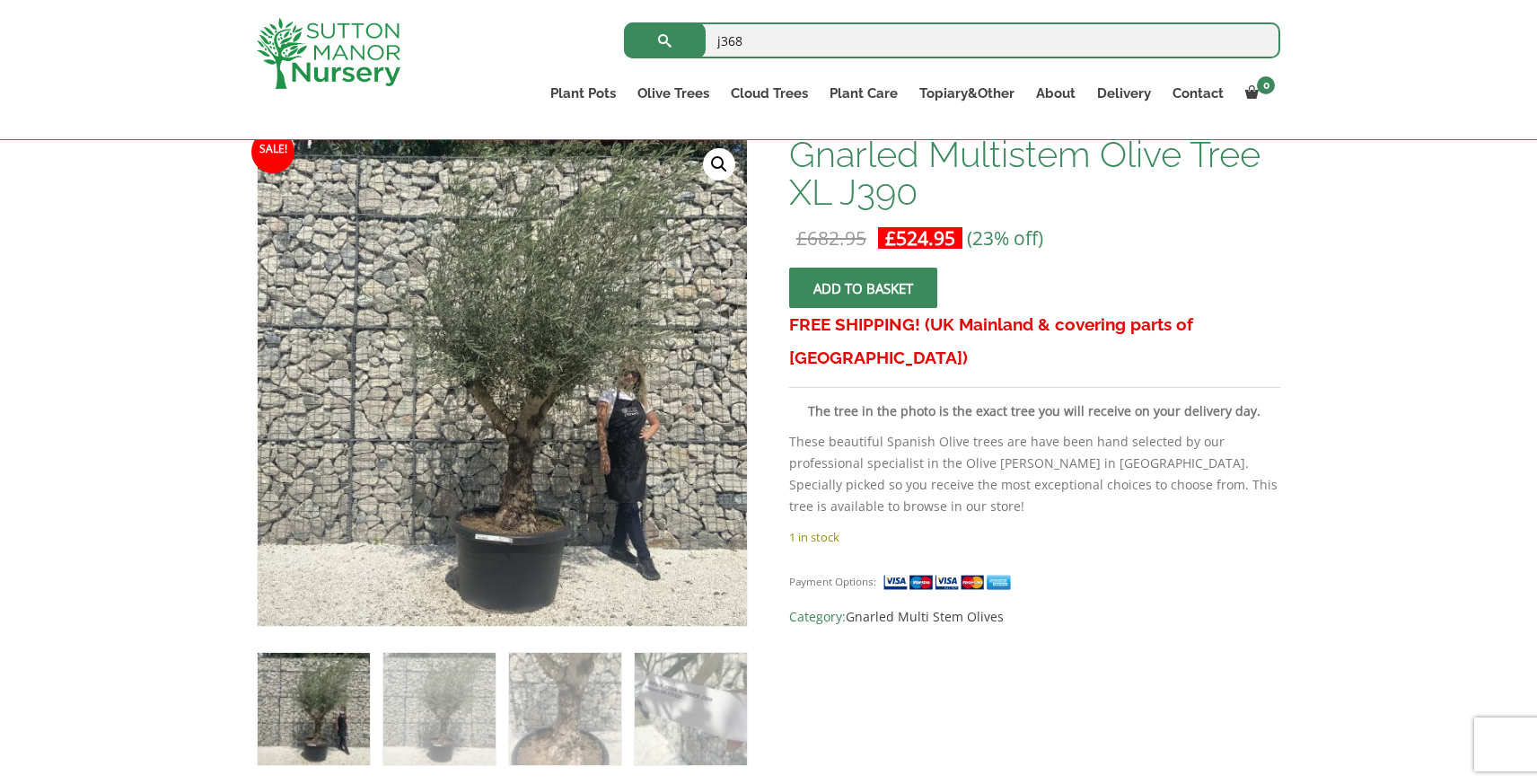
scroll to position [280, 0]
click at [1135, 95] on link "Delivery" at bounding box center [1124, 93] width 75 height 25
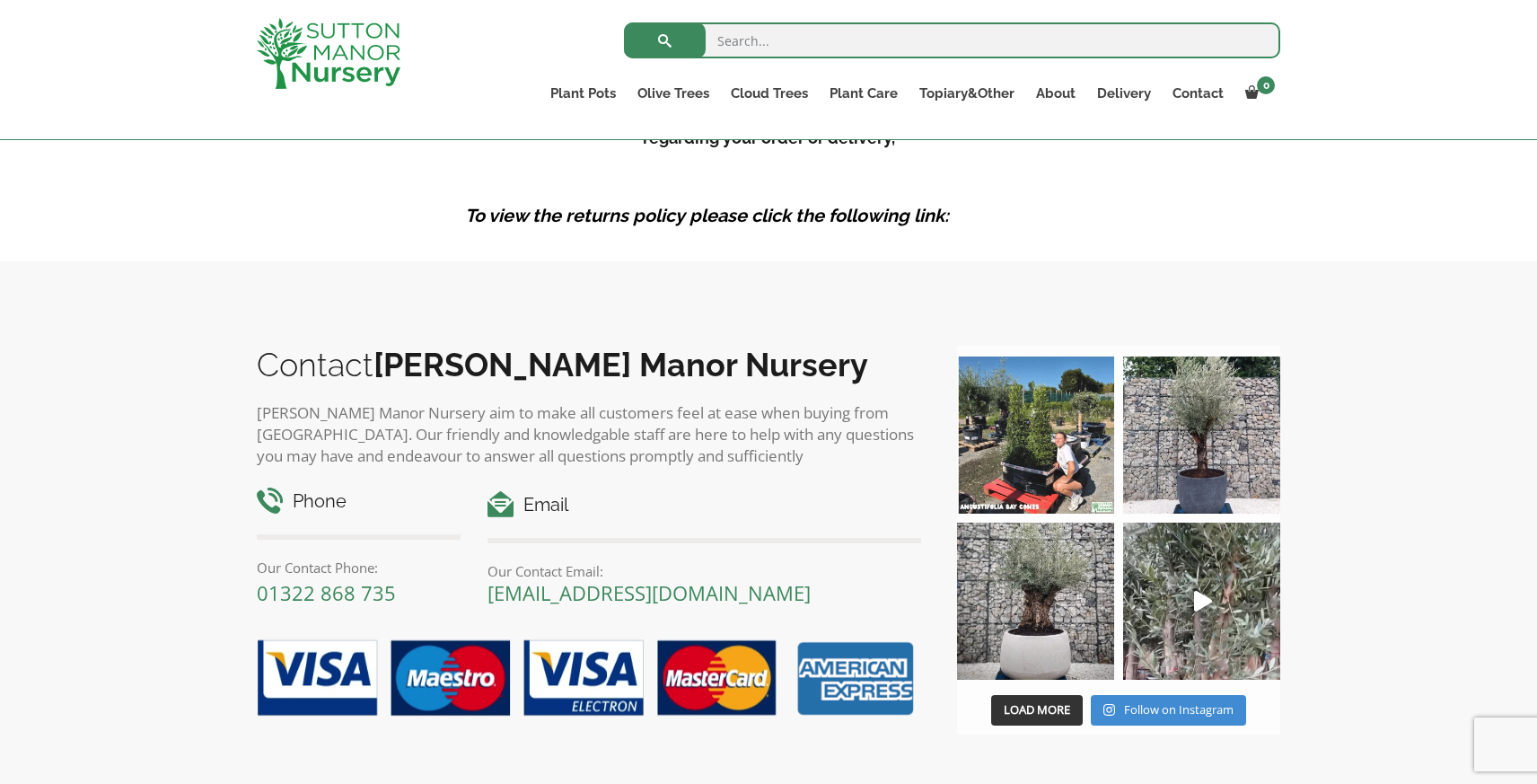
scroll to position [2838, 0]
